Goal: Task Accomplishment & Management: Complete application form

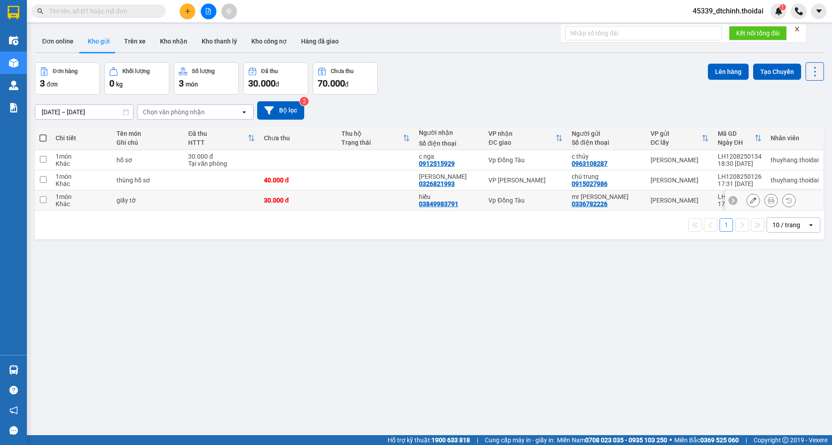
click at [43, 198] on input "checkbox" at bounding box center [43, 199] width 7 height 7
checkbox input "true"
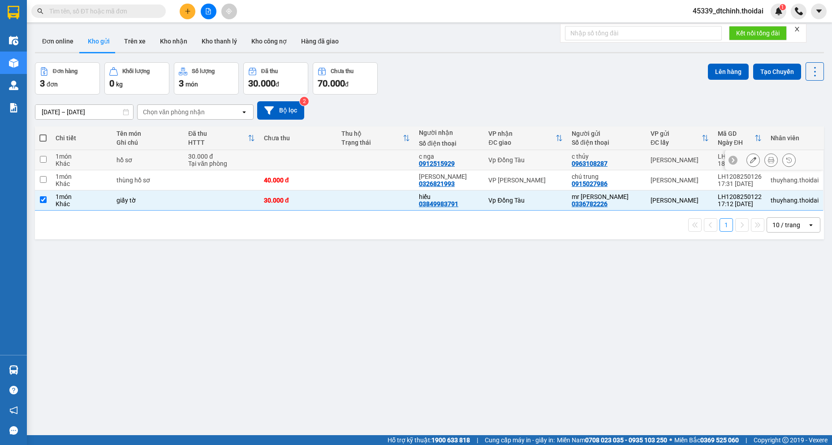
click at [44, 159] on input "checkbox" at bounding box center [43, 159] width 7 height 7
checkbox input "true"
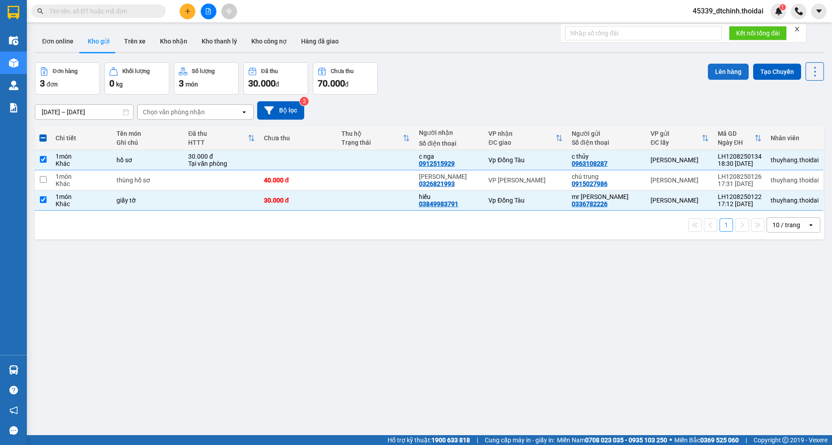
click at [713, 70] on button "Lên hàng" at bounding box center [728, 72] width 41 height 16
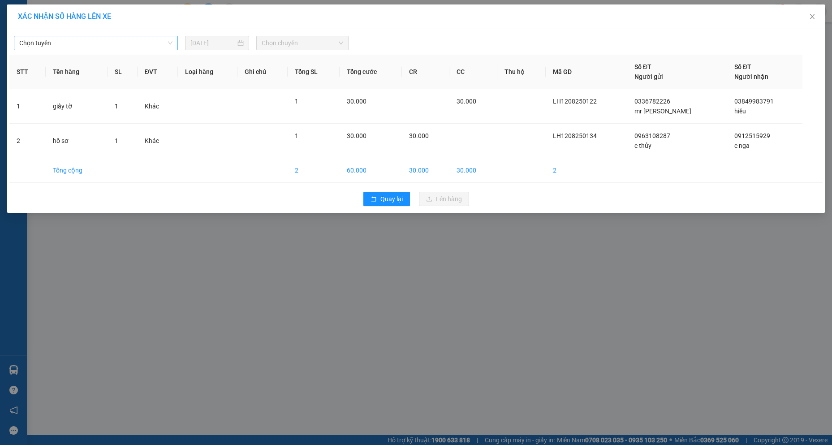
click at [75, 44] on span "Chọn tuyến" at bounding box center [95, 42] width 153 height 13
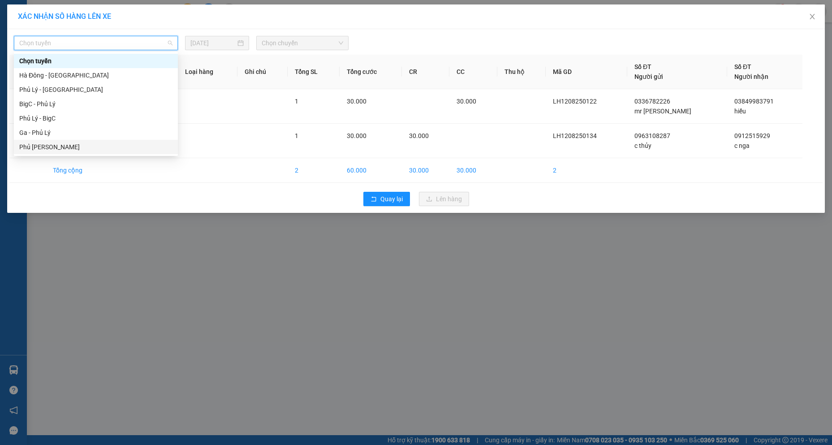
click at [48, 147] on div "Phủ [PERSON_NAME]" at bounding box center [95, 147] width 153 height 10
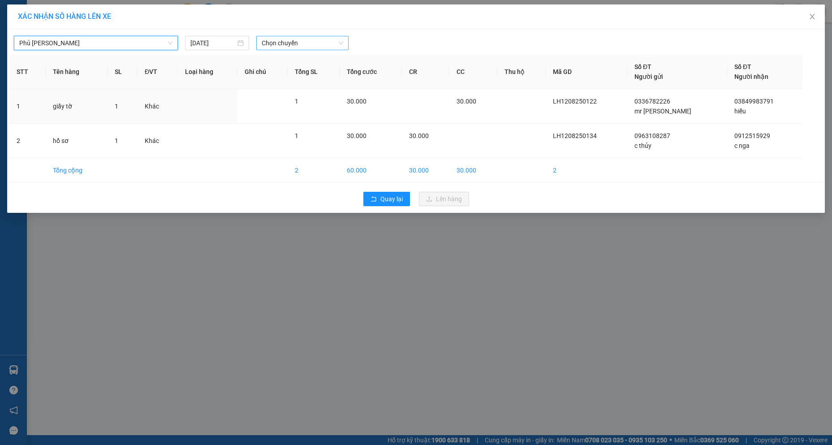
click at [291, 43] on span "Chọn chuyến" at bounding box center [303, 42] width 82 height 13
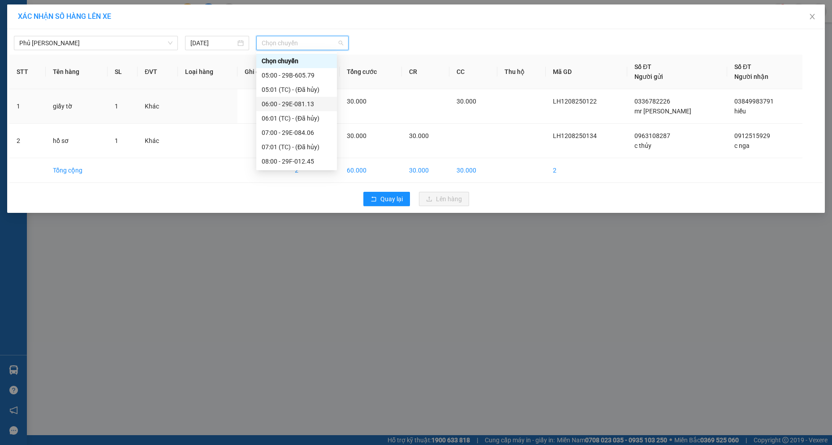
click at [296, 108] on div "06:00 - 29E-081.13" at bounding box center [297, 104] width 70 height 10
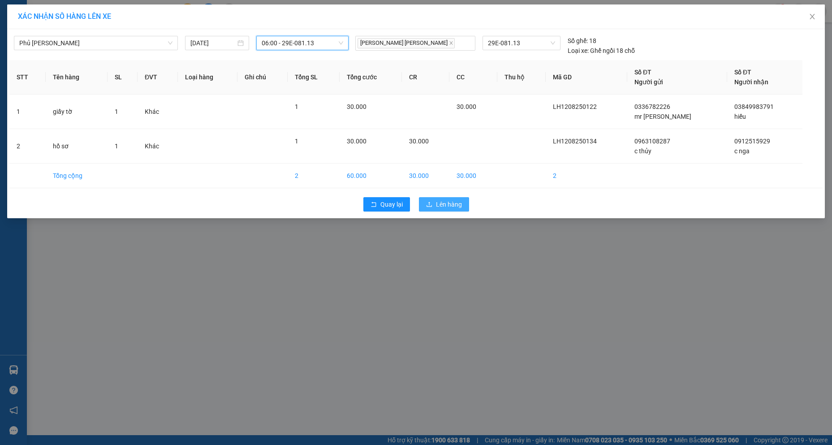
click at [458, 207] on span "Lên hàng" at bounding box center [449, 204] width 26 height 10
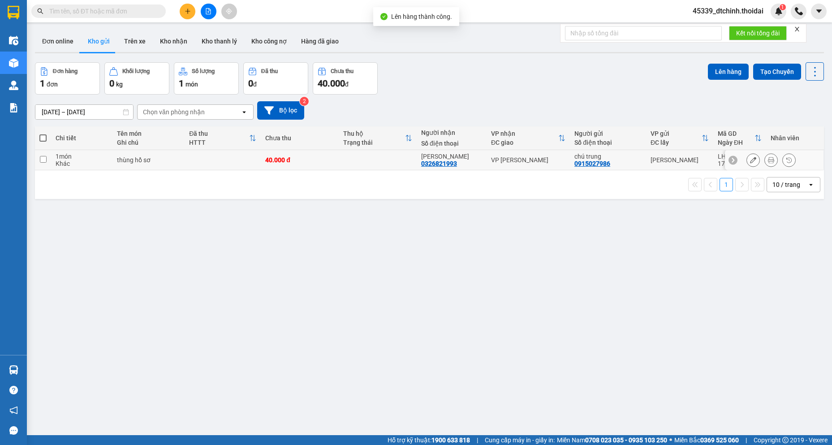
click at [44, 160] on input "checkbox" at bounding box center [43, 159] width 7 height 7
checkbox input "true"
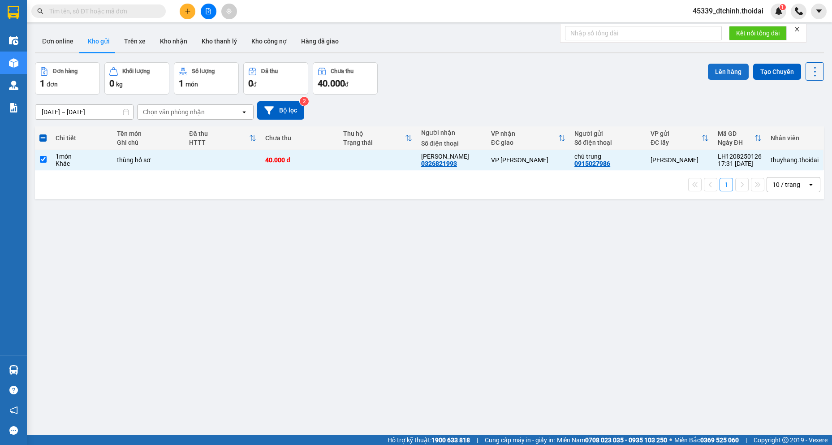
click at [724, 69] on button "Lên hàng" at bounding box center [728, 72] width 41 height 16
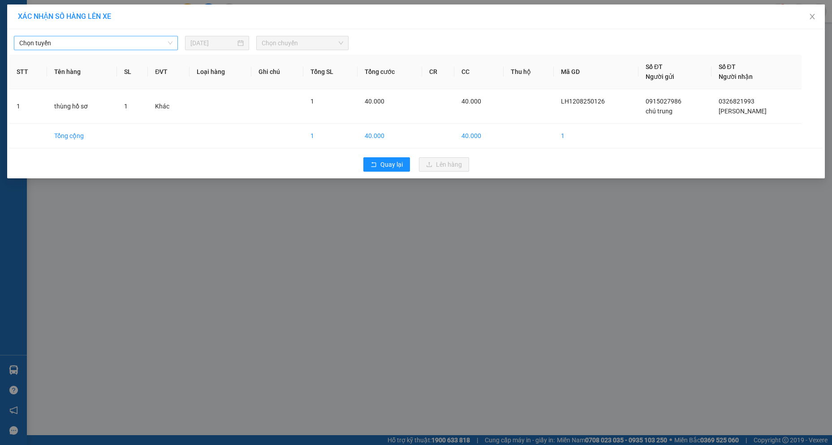
click at [83, 43] on span "Chọn tuyến" at bounding box center [95, 42] width 153 height 13
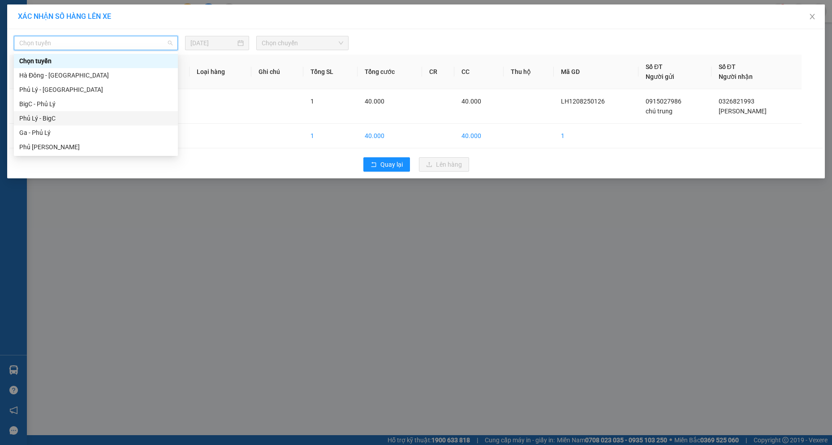
click at [59, 118] on div "Phủ Lý - BigC" at bounding box center [95, 118] width 153 height 10
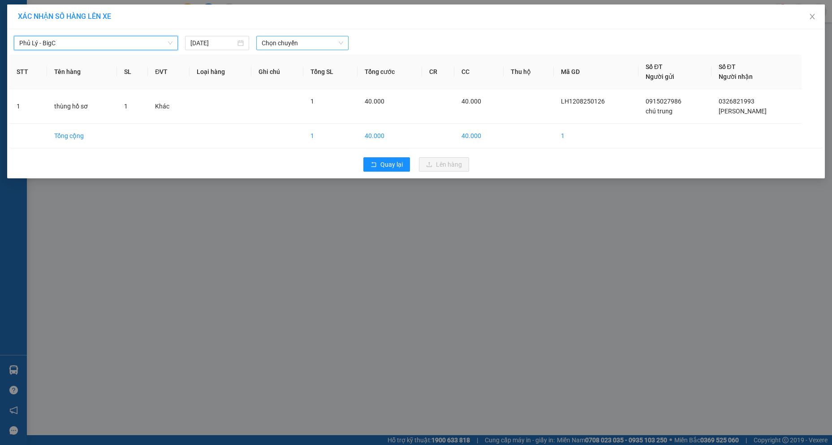
click at [316, 45] on span "Chọn chuyến" at bounding box center [303, 42] width 82 height 13
click at [198, 46] on input "[DATE]" at bounding box center [212, 43] width 45 height 10
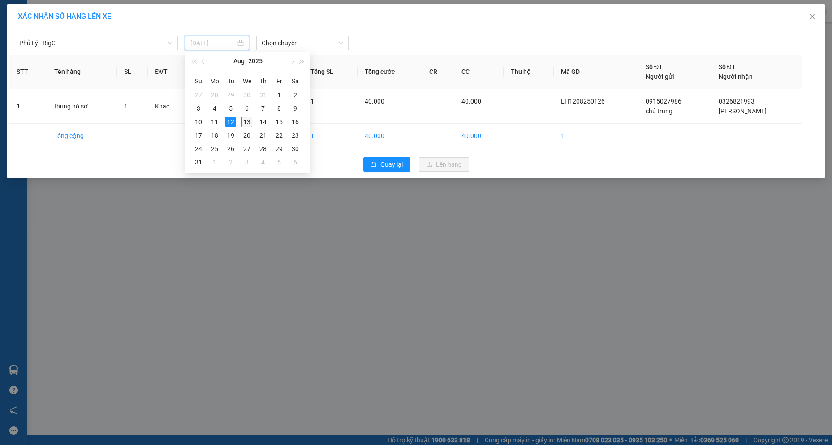
click at [245, 124] on div "13" at bounding box center [247, 122] width 11 height 11
type input "[DATE]"
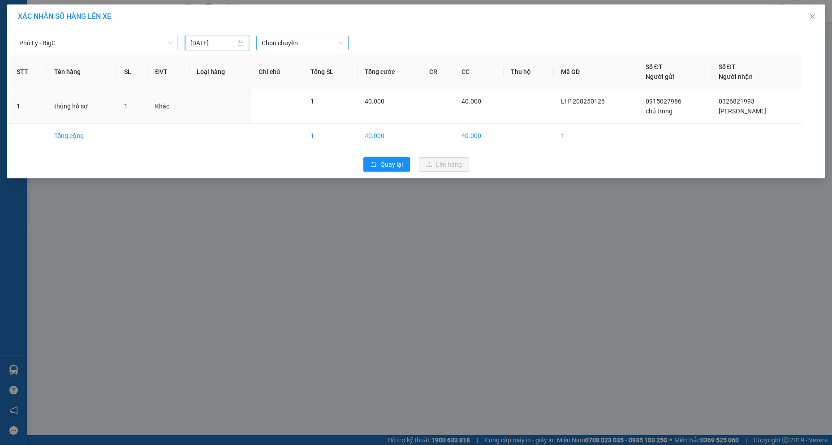
click at [301, 49] on span "Chọn chuyến" at bounding box center [303, 42] width 82 height 13
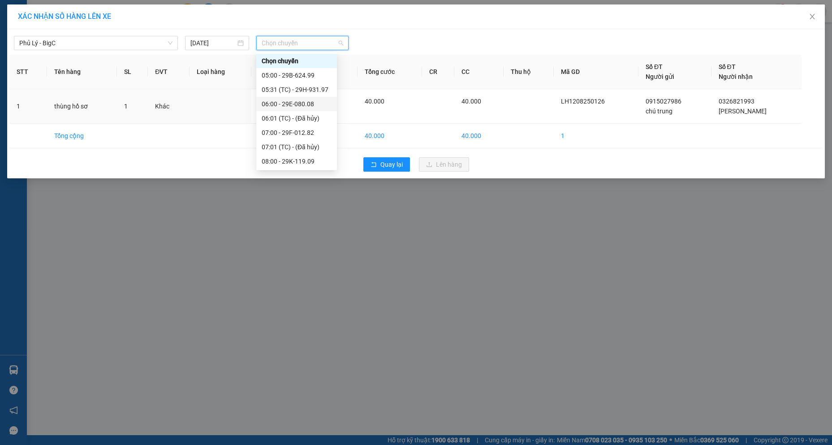
click at [294, 107] on div "06:00 - 29E-080.08" at bounding box center [297, 104] width 70 height 10
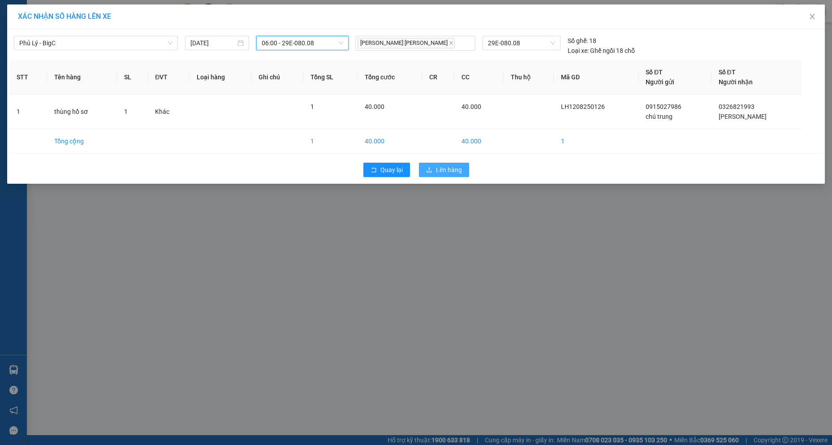
click at [444, 170] on span "Lên hàng" at bounding box center [449, 170] width 26 height 10
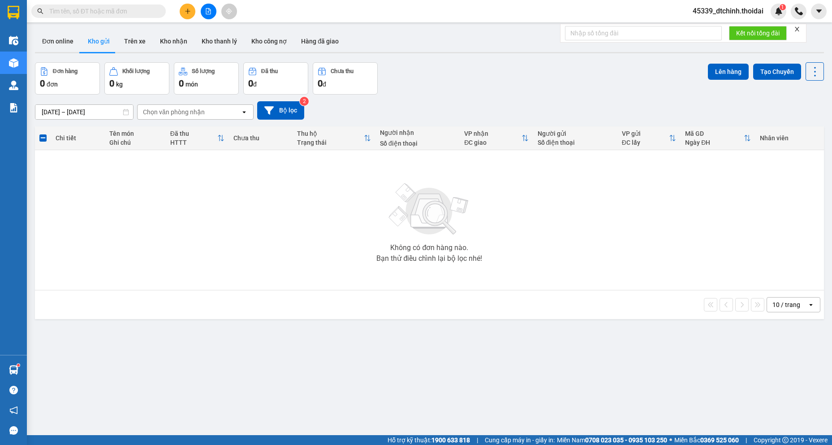
click at [104, 10] on input "text" at bounding box center [102, 11] width 106 height 10
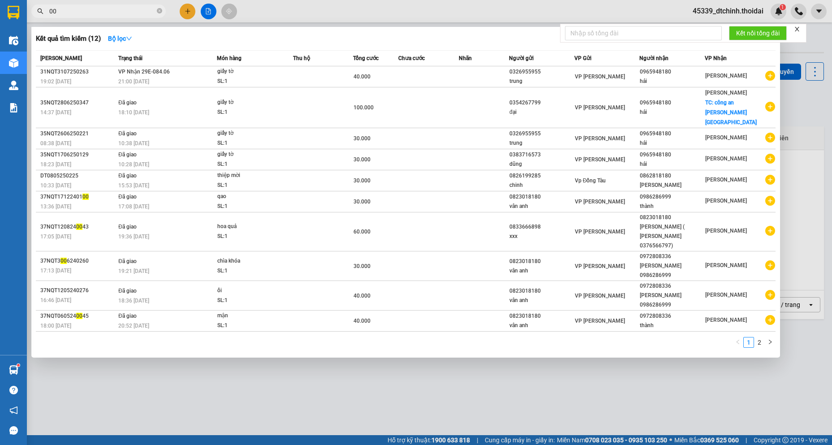
type input "000"
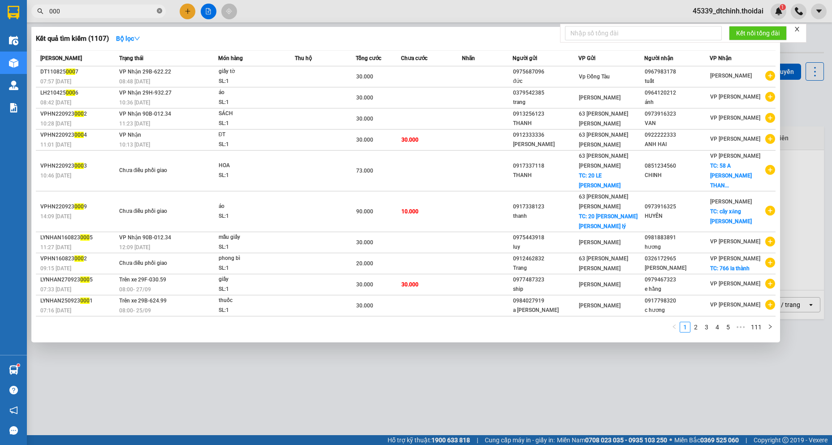
click at [160, 11] on icon "close-circle" at bounding box center [159, 10] width 5 height 5
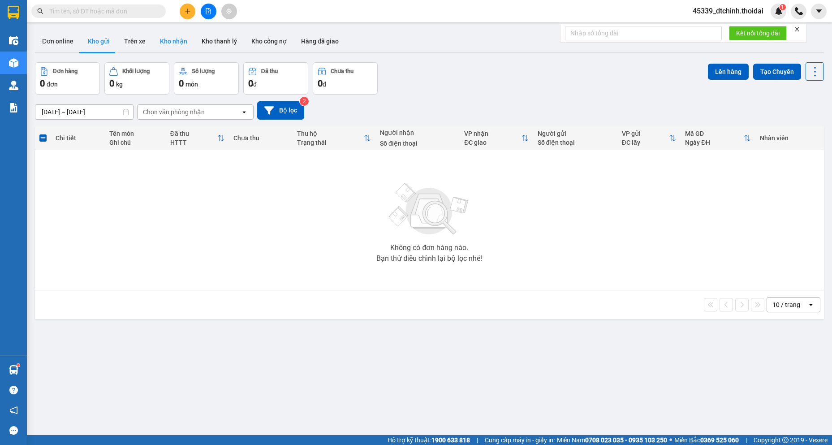
click at [164, 36] on button "Kho nhận" at bounding box center [174, 41] width 42 height 22
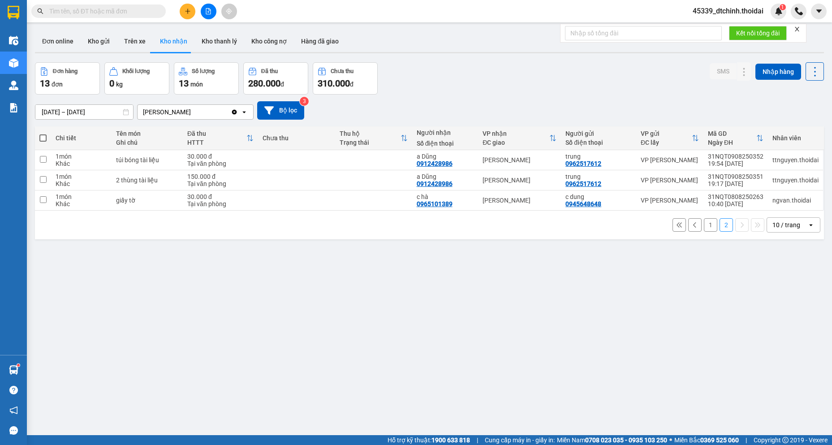
click at [106, 112] on input "[DATE] – [DATE]" at bounding box center [84, 112] width 98 height 14
click at [407, 102] on div "[DATE] – [DATE] Press the down arrow key to interact with the calendar and sele…" at bounding box center [429, 110] width 789 height 18
click at [704, 223] on button "1" at bounding box center [710, 224] width 13 height 13
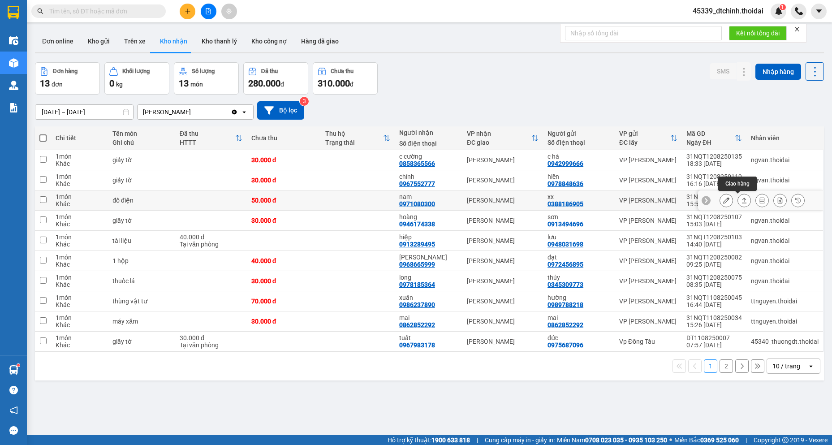
click at [741, 201] on icon at bounding box center [744, 200] width 6 height 6
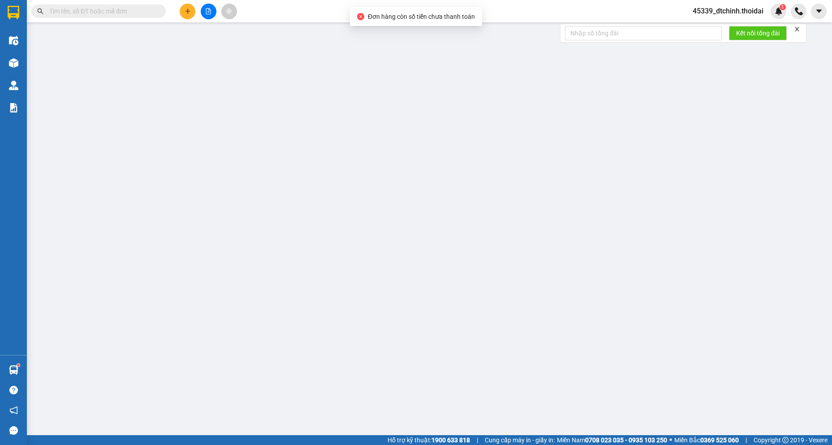
type input "0388186905"
type input "xx"
type input "0971080300"
type input "nam"
type input "50.000"
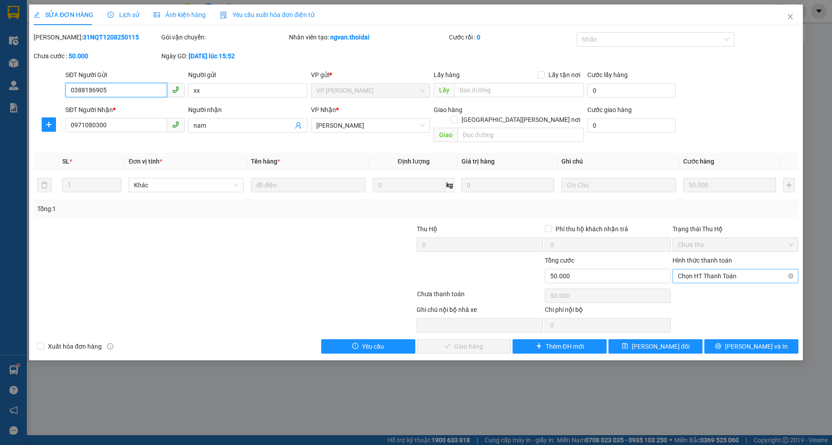
click at [713, 269] on span "Chọn HT Thanh Toán" at bounding box center [735, 275] width 115 height 13
click at [700, 287] on div "Tại văn phòng" at bounding box center [735, 284] width 115 height 10
type input "0"
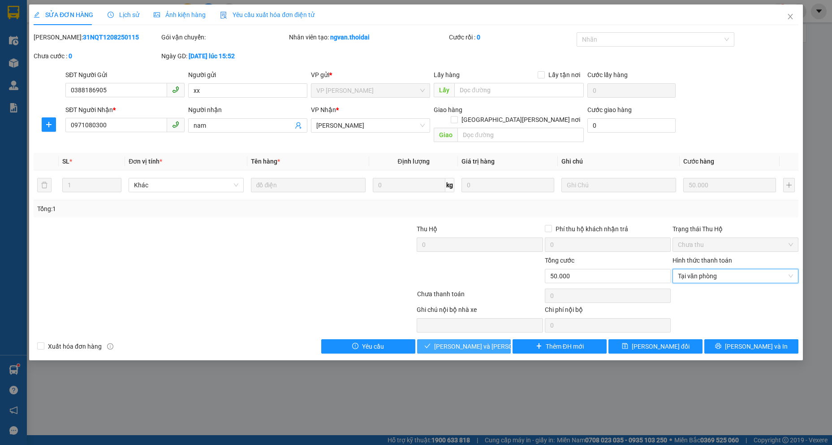
click at [470, 341] on span "[PERSON_NAME] và [PERSON_NAME] hàng" at bounding box center [494, 346] width 121 height 10
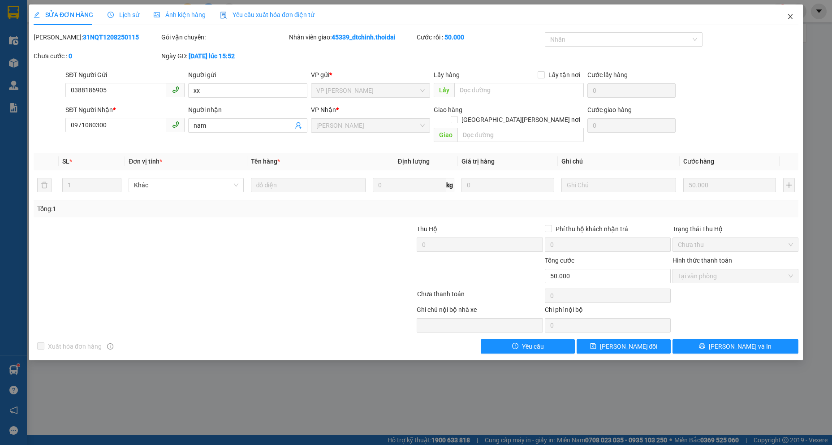
click at [795, 16] on span "Close" at bounding box center [790, 16] width 25 height 25
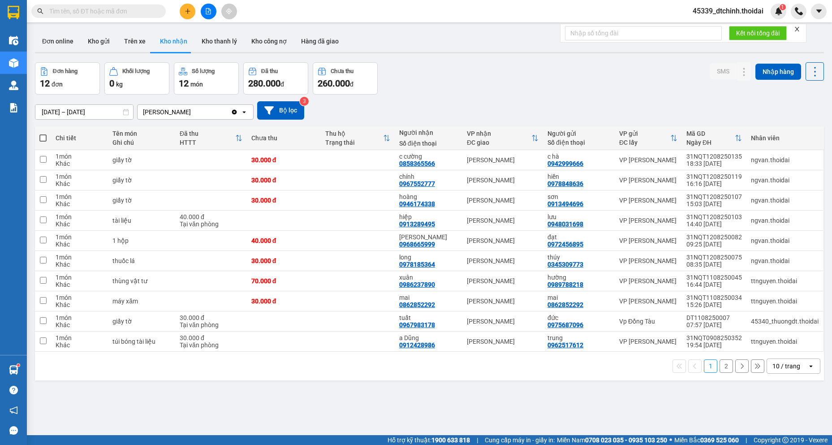
click at [575, 92] on div "Đơn hàng 12 đơn [PERSON_NAME] 0 kg Số [PERSON_NAME] 12 món Đã thu 280.000 [PERS…" at bounding box center [429, 78] width 789 height 32
click at [724, 366] on button "2" at bounding box center [726, 365] width 13 height 13
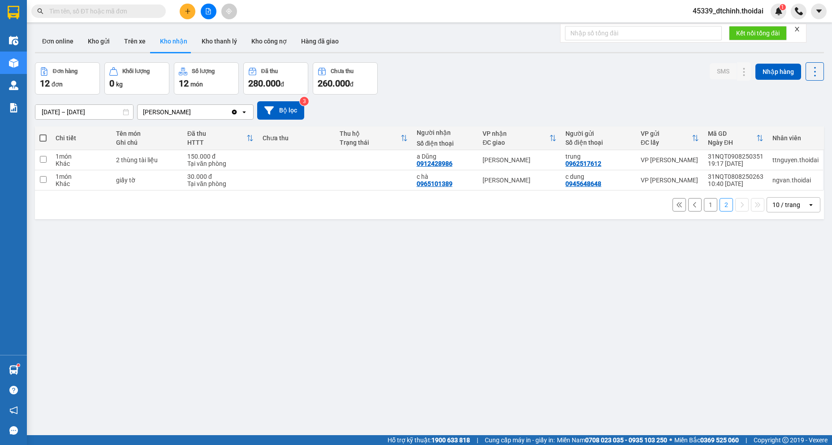
click at [704, 206] on button "1" at bounding box center [710, 204] width 13 height 13
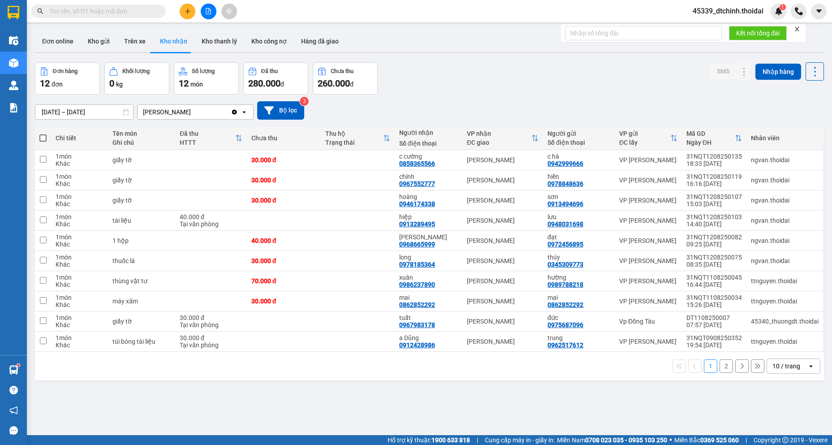
click at [147, 12] on input "text" at bounding box center [102, 11] width 106 height 10
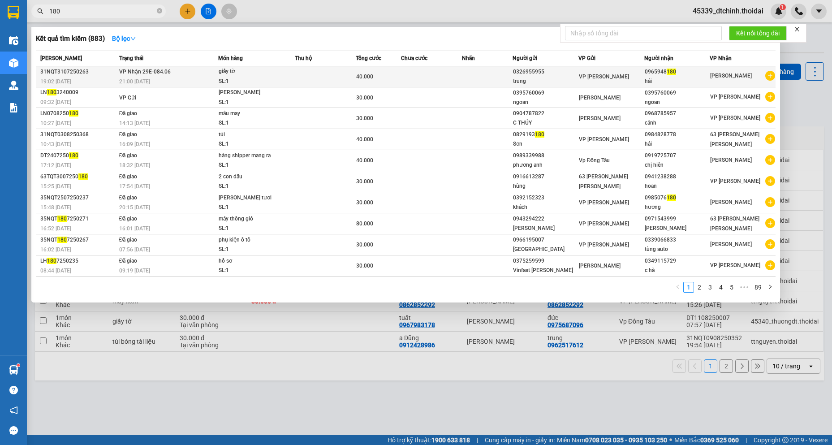
type input "180"
click at [674, 79] on div "hải" at bounding box center [677, 81] width 65 height 9
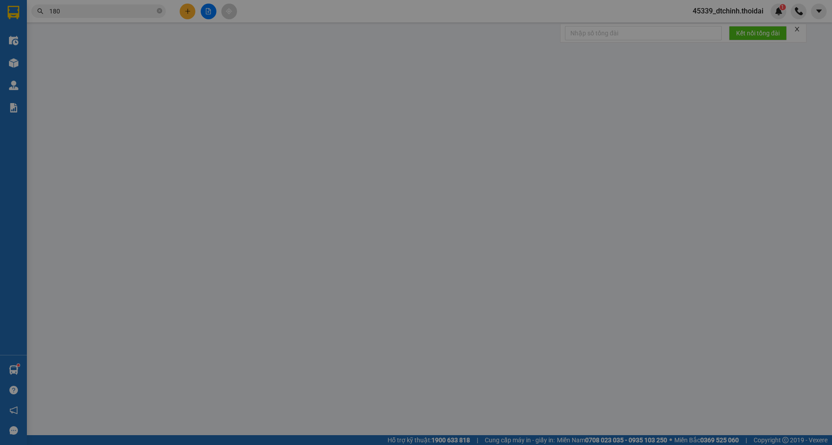
type input "0326955955"
type input "trung"
type input "0965948180"
type input "hải"
type input "40.000"
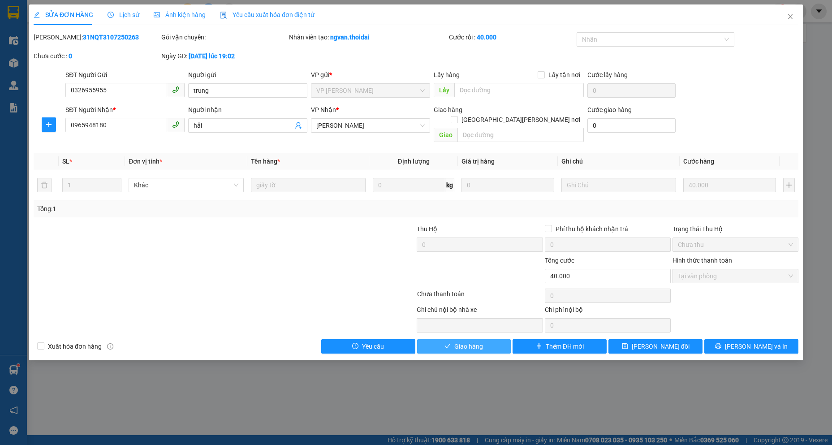
click at [476, 341] on span "Giao hàng" at bounding box center [468, 346] width 29 height 10
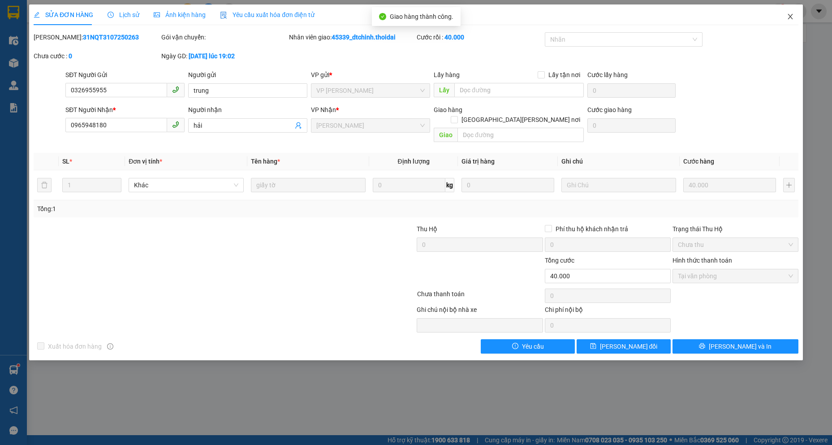
click at [791, 17] on icon "close" at bounding box center [790, 16] width 7 height 7
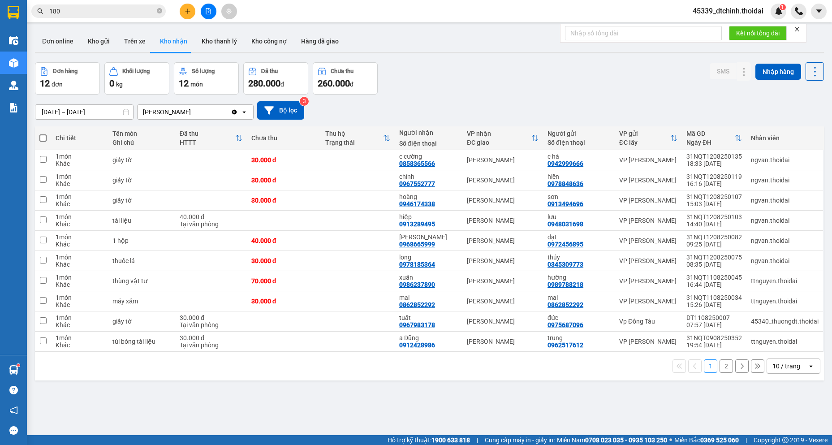
click at [82, 10] on input "180" at bounding box center [102, 11] width 106 height 10
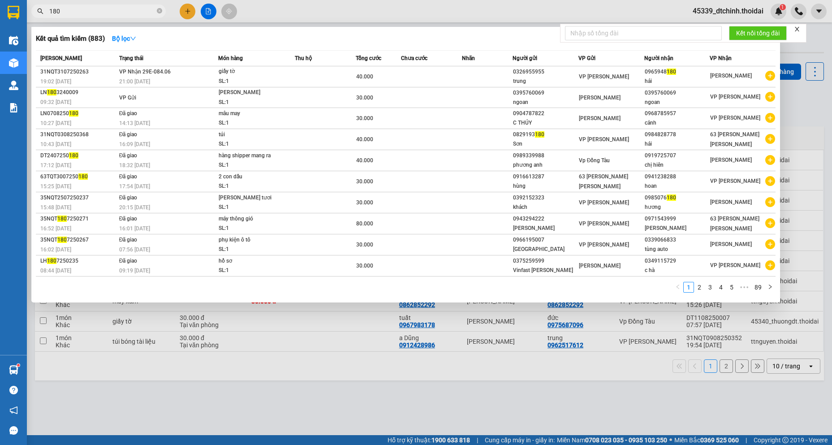
click at [82, 10] on input "180" at bounding box center [102, 11] width 106 height 10
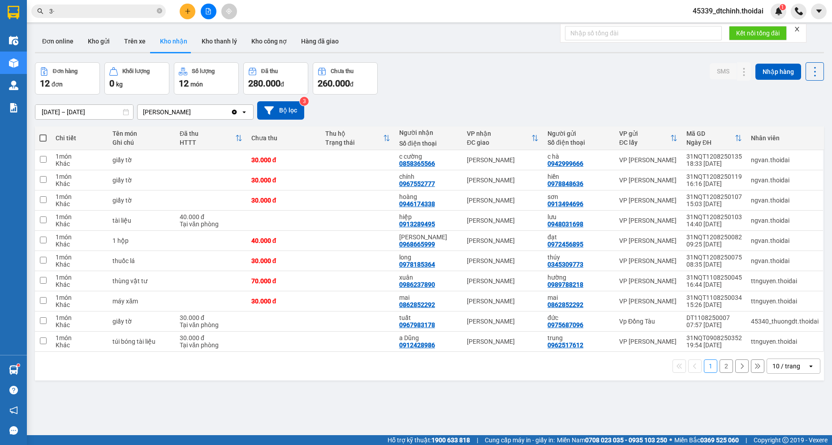
type input "3"
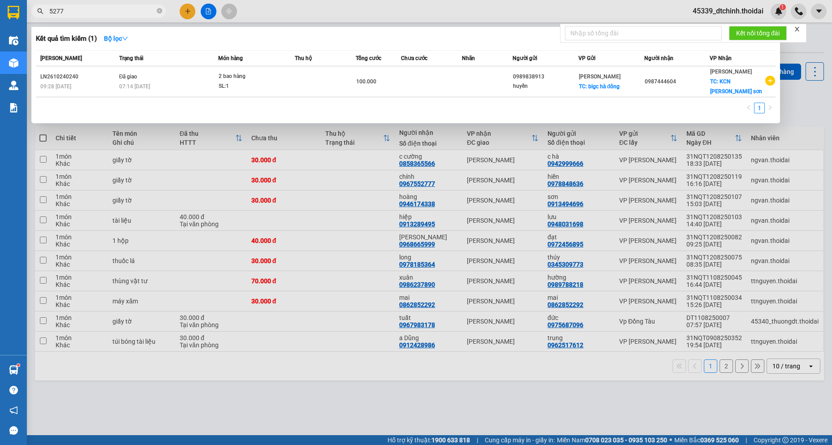
click at [91, 16] on span "5277" at bounding box center [98, 10] width 134 height 13
click at [91, 13] on input "5277" at bounding box center [102, 11] width 106 height 10
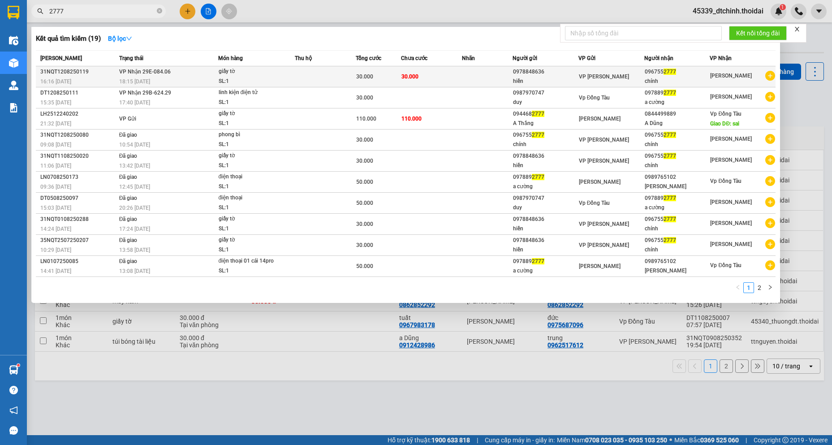
type input "2777"
click at [350, 77] on td at bounding box center [325, 76] width 61 height 21
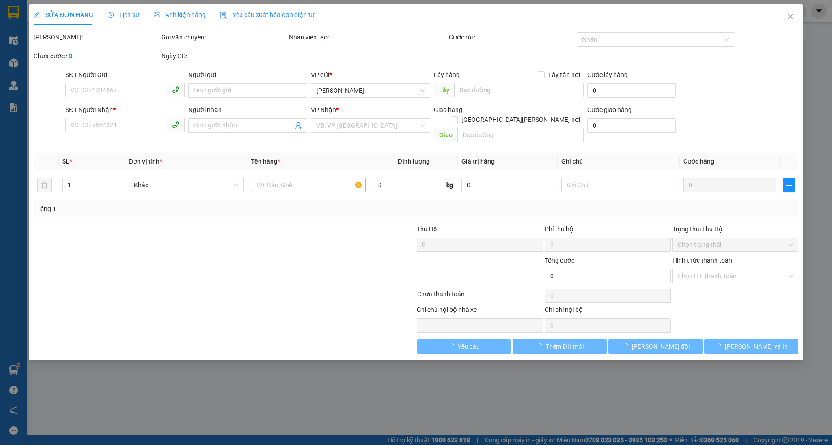
type input "0978848636"
type input "hiền"
type input "0967552777"
type input "chính"
type input "30.000"
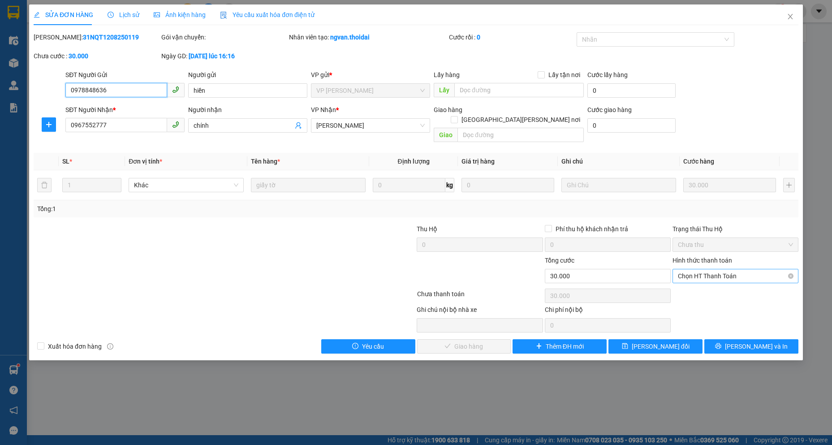
click at [707, 269] on span "Chọn HT Thanh Toán" at bounding box center [735, 275] width 115 height 13
click at [697, 289] on div "Tại văn phòng" at bounding box center [735, 284] width 115 height 10
type input "0"
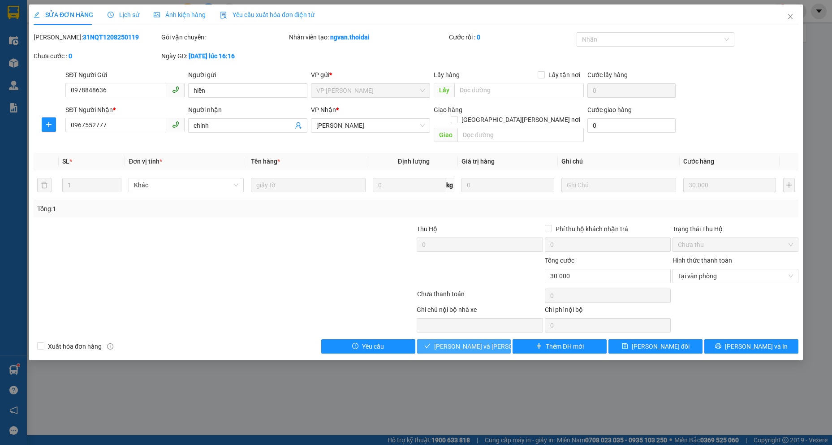
click at [487, 341] on span "[PERSON_NAME] và [PERSON_NAME] hàng" at bounding box center [494, 346] width 121 height 10
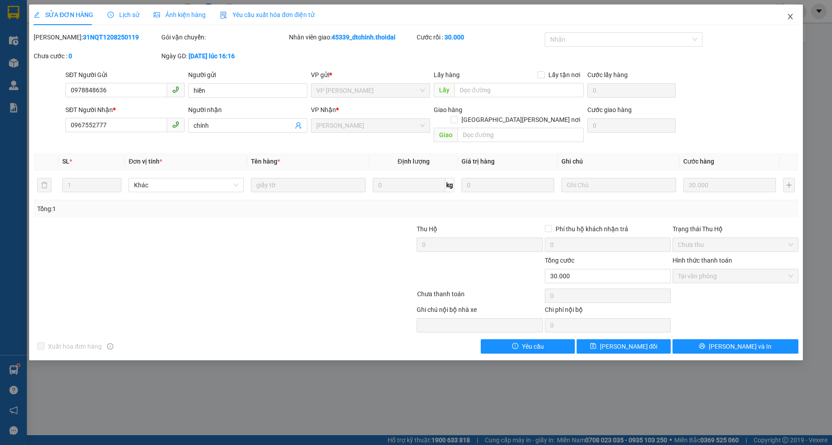
click at [791, 20] on icon "close" at bounding box center [790, 16] width 7 height 7
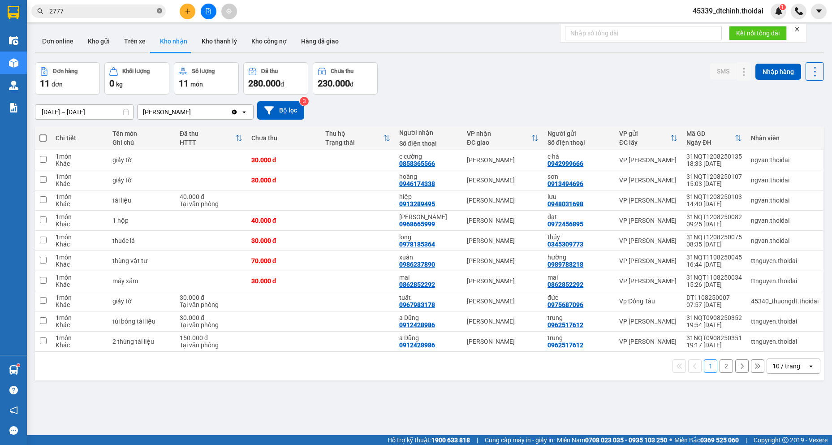
click at [160, 8] on span at bounding box center [159, 11] width 5 height 9
click at [96, 9] on input "text" at bounding box center [102, 11] width 106 height 10
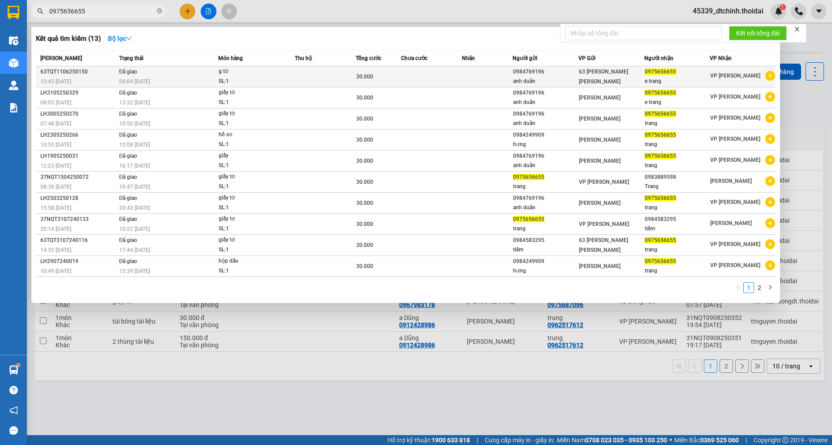
type input "0975656655"
click at [772, 78] on icon "plus-circle" at bounding box center [770, 76] width 10 height 10
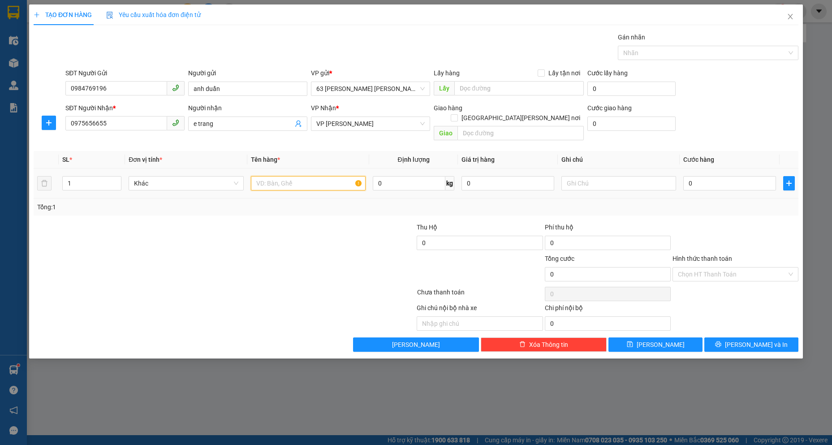
click at [310, 178] on input "text" at bounding box center [308, 183] width 115 height 14
click at [268, 176] on input "giấu tờ" at bounding box center [308, 183] width 115 height 14
type input "giấy tờ"
click at [705, 177] on input "0" at bounding box center [729, 183] width 93 height 14
type input "3"
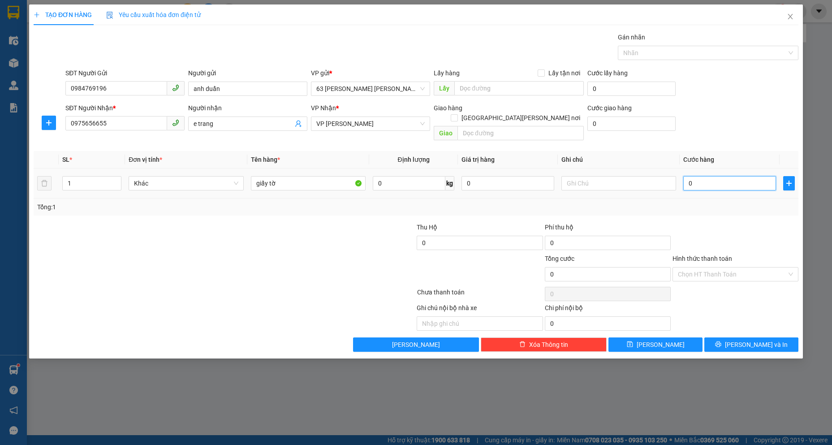
type input "3"
type input "30"
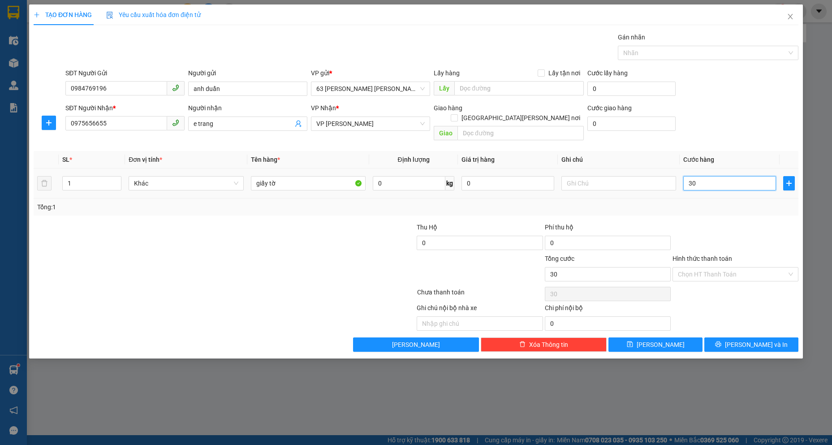
type input "300"
type input "3.000"
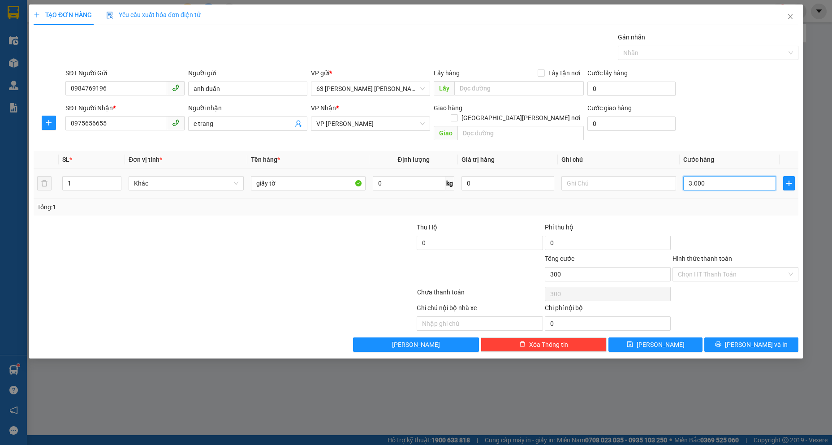
type input "3.000"
type input "30.000"
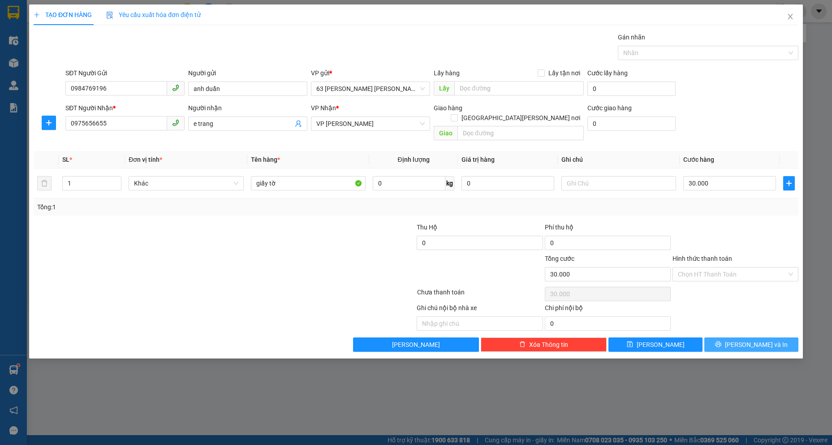
click at [753, 340] on span "[PERSON_NAME] và In" at bounding box center [756, 345] width 63 height 10
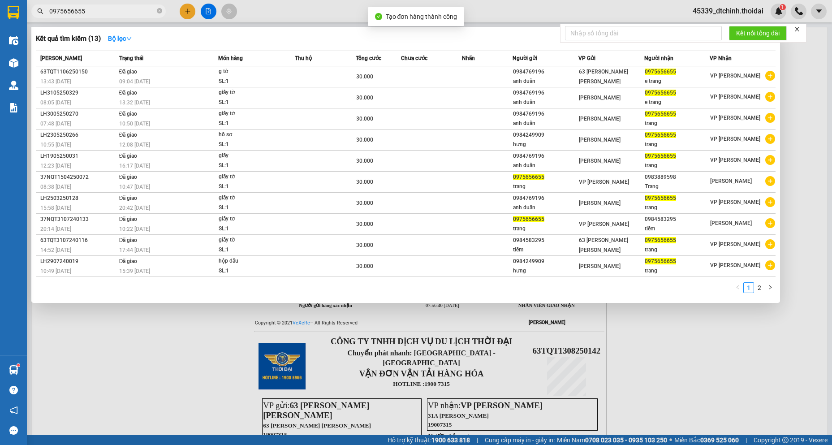
click at [682, 355] on div at bounding box center [416, 222] width 832 height 445
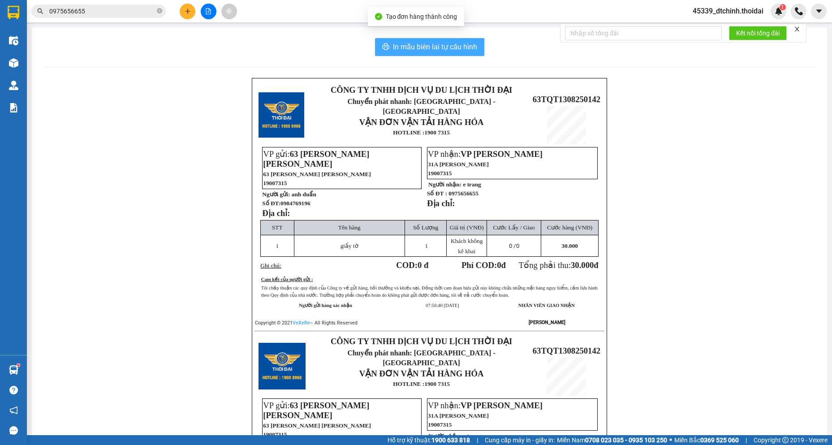
click at [432, 45] on span "In mẫu biên lai tự cấu hình" at bounding box center [435, 46] width 84 height 11
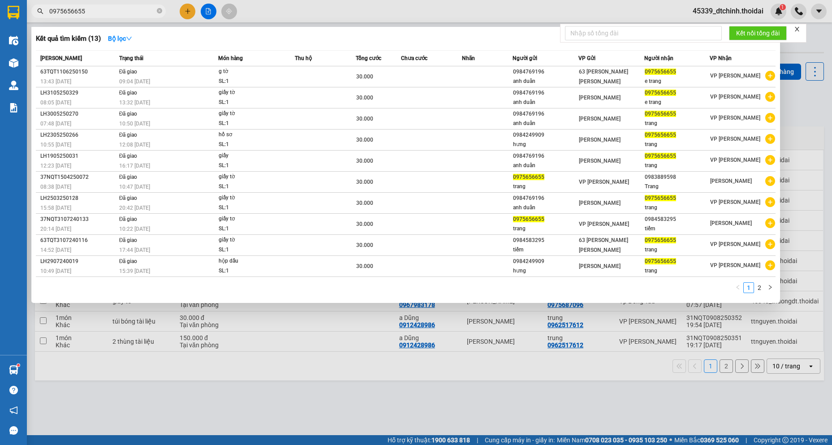
click at [115, 10] on input "0975656655" at bounding box center [102, 11] width 106 height 10
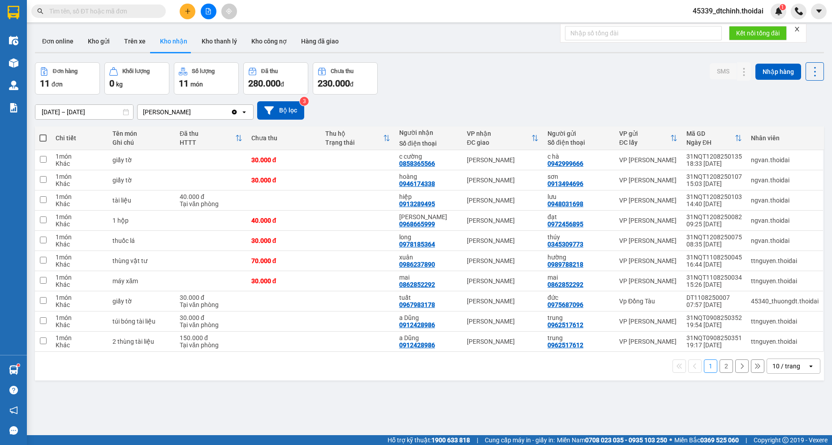
click at [111, 9] on input "text" at bounding box center [102, 11] width 106 height 10
click at [738, 179] on button at bounding box center [744, 181] width 13 height 16
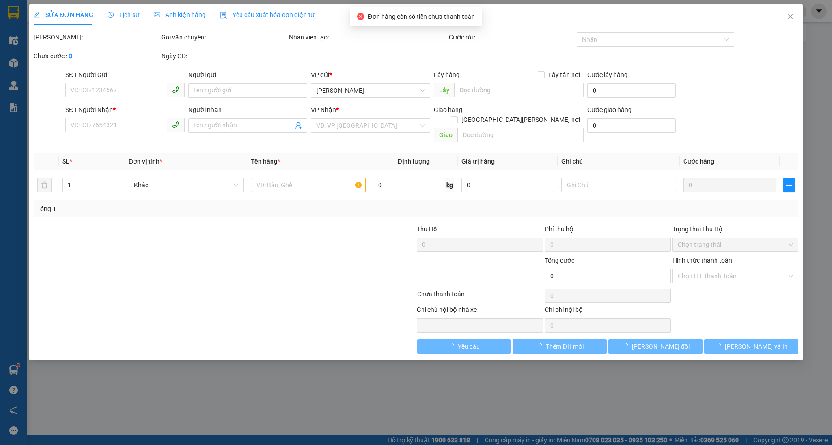
type input "0913494696"
type input "sơn"
type input "0946174338"
type input "hoàng"
type input "30.000"
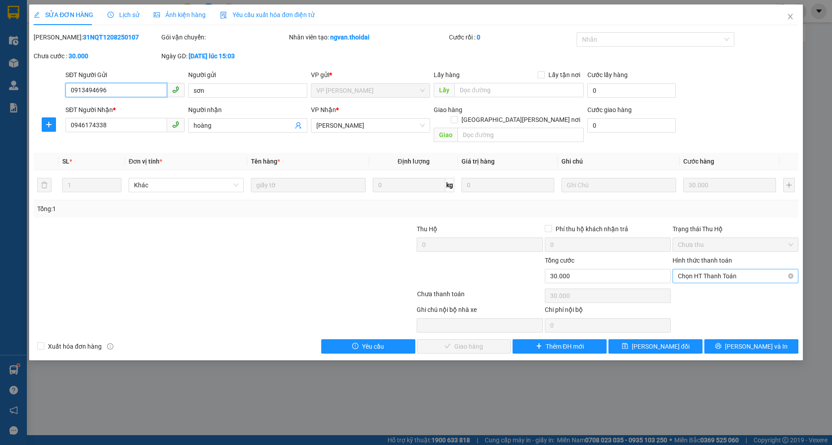
click at [695, 269] on span "Chọn HT Thanh Toán" at bounding box center [735, 275] width 115 height 13
click at [696, 286] on div "Tại văn phòng" at bounding box center [735, 284] width 115 height 10
type input "0"
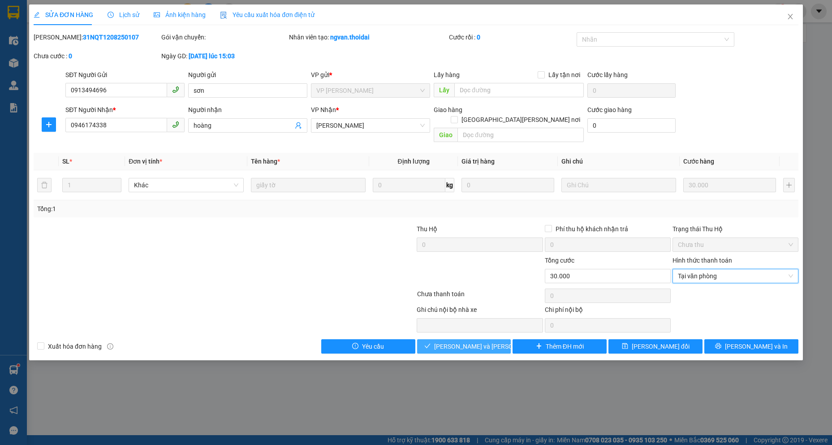
click at [443, 339] on button "[PERSON_NAME] và [PERSON_NAME] hàng" at bounding box center [464, 346] width 94 height 14
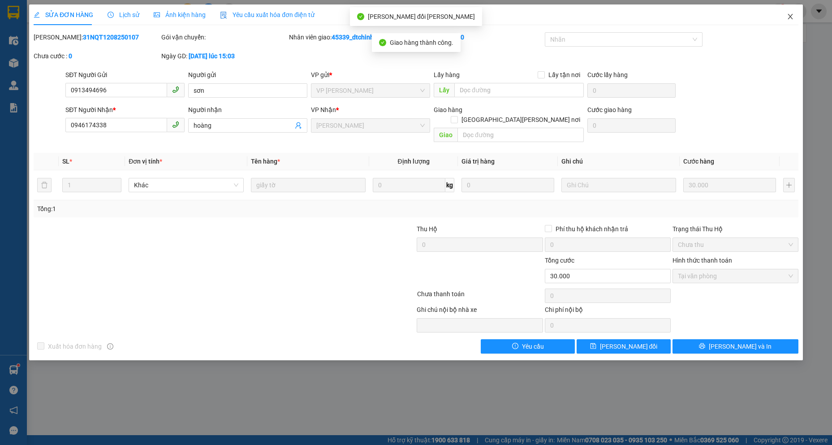
click at [790, 14] on icon "close" at bounding box center [790, 16] width 7 height 7
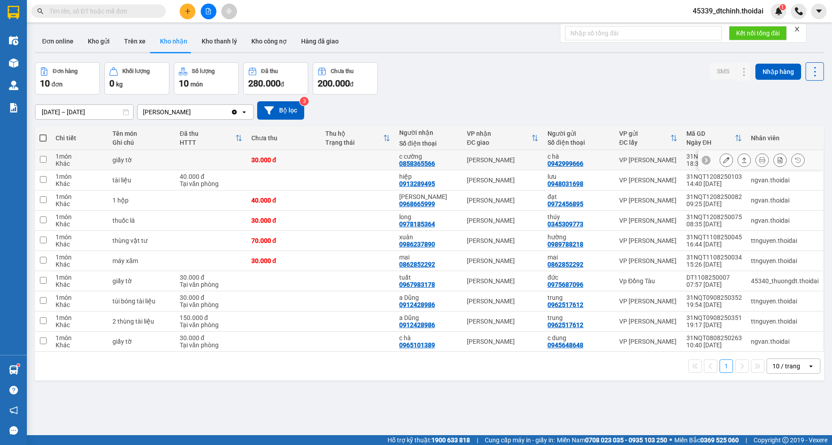
click at [43, 155] on td at bounding box center [43, 160] width 16 height 20
checkbox input "true"
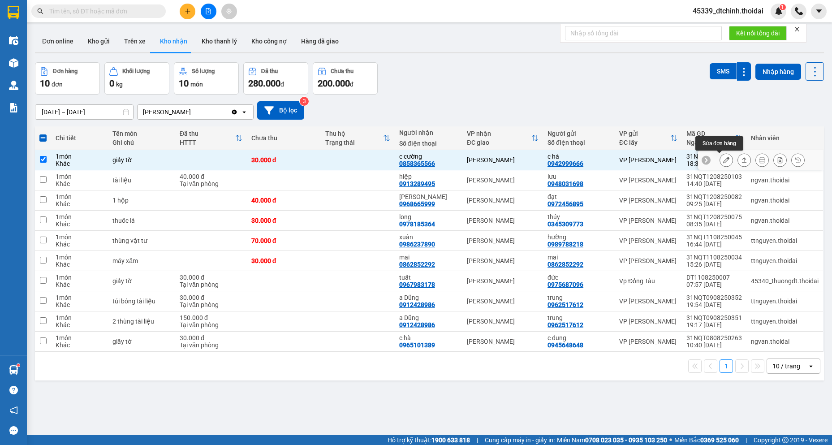
click at [723, 157] on icon at bounding box center [726, 160] width 6 height 6
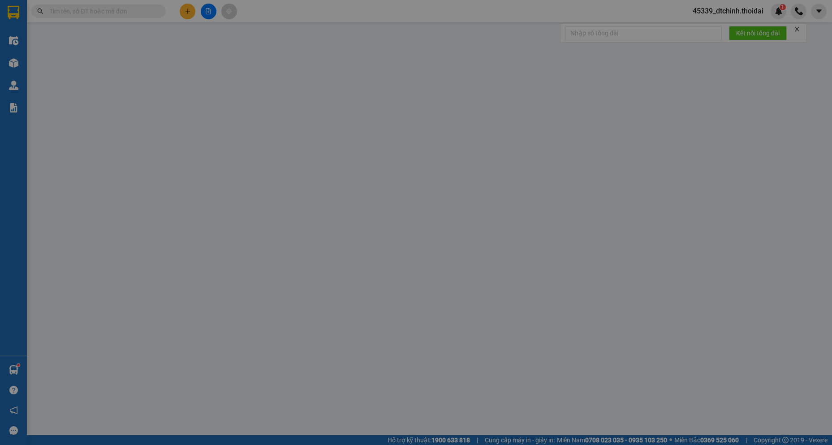
type input "0942999666"
type input "c hà"
type input "0858365566"
type input "c cường"
type input "30.000"
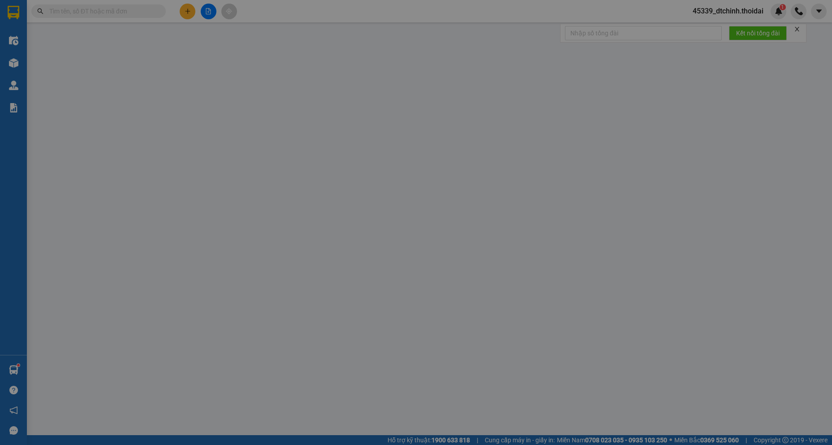
type input "30.000"
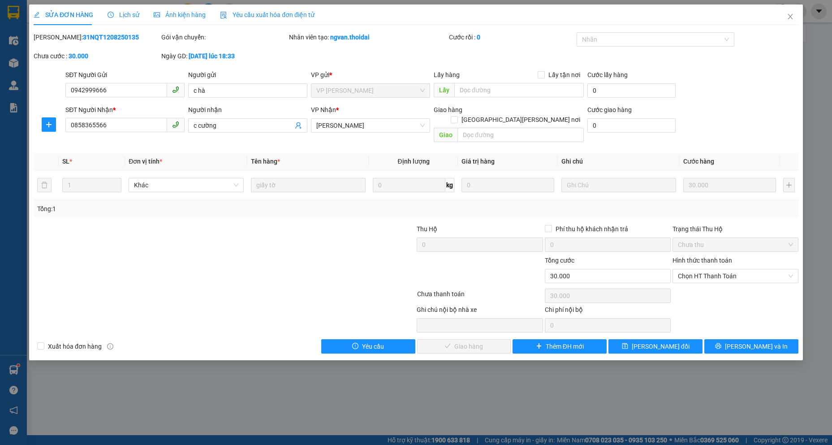
click at [124, 15] on span "Lịch sử" at bounding box center [124, 14] width 32 height 7
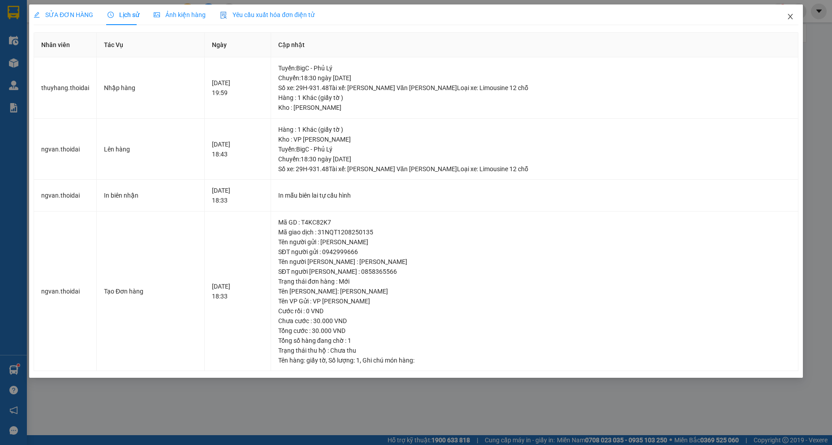
click at [786, 15] on span "Close" at bounding box center [790, 16] width 25 height 25
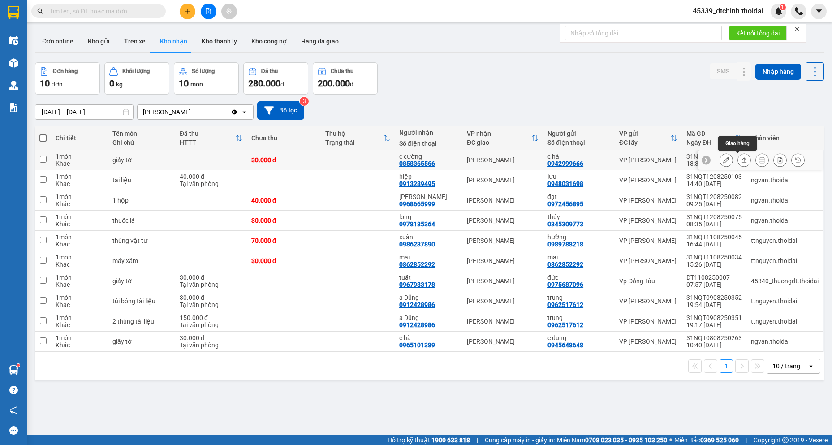
click at [741, 157] on icon at bounding box center [744, 160] width 6 height 6
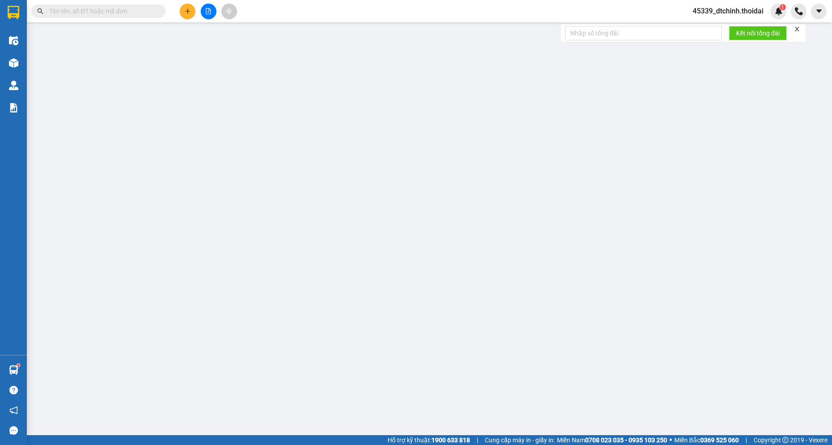
type input "0942999666"
type input "c hà"
type input "0858365566"
type input "c cường"
type input "30.000"
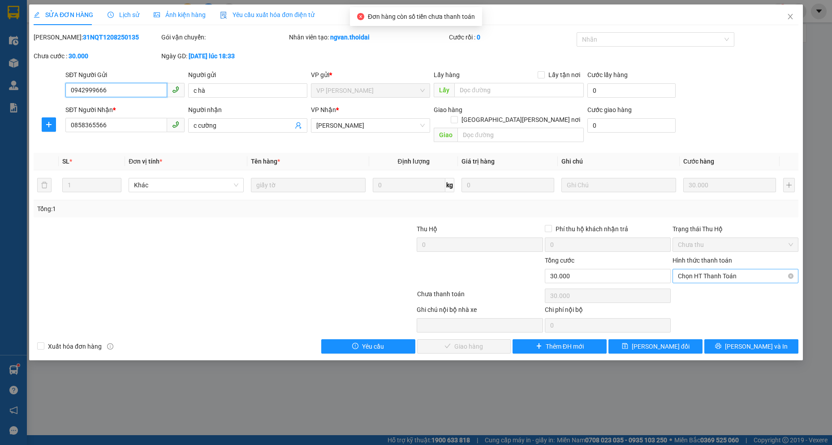
click at [714, 269] on span "Chọn HT Thanh Toán" at bounding box center [735, 275] width 115 height 13
click at [702, 284] on div "Tại văn phòng" at bounding box center [735, 284] width 115 height 10
type input "0"
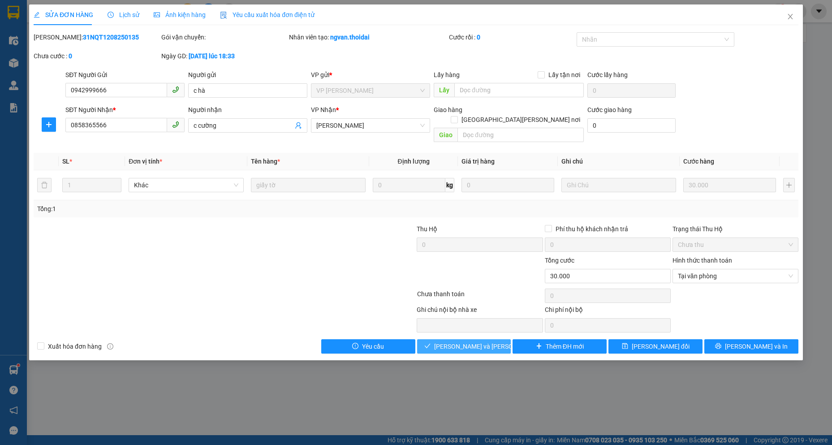
click at [453, 341] on span "[PERSON_NAME] và [PERSON_NAME] hàng" at bounding box center [494, 346] width 121 height 10
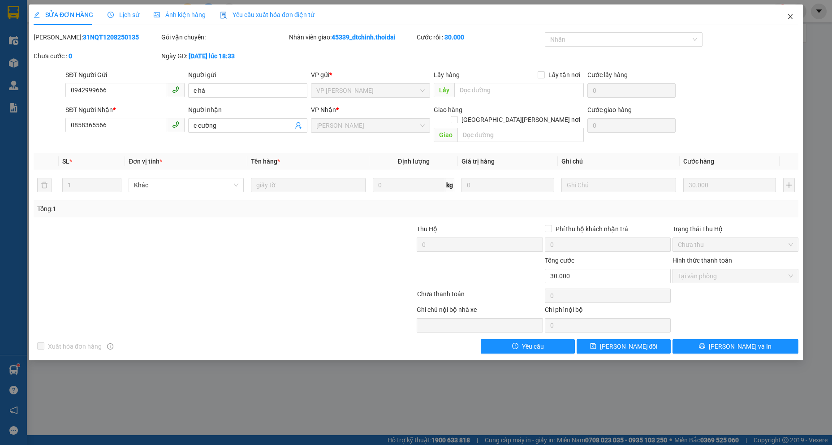
click at [788, 13] on span "Close" at bounding box center [790, 16] width 25 height 25
